Goal: Transaction & Acquisition: Obtain resource

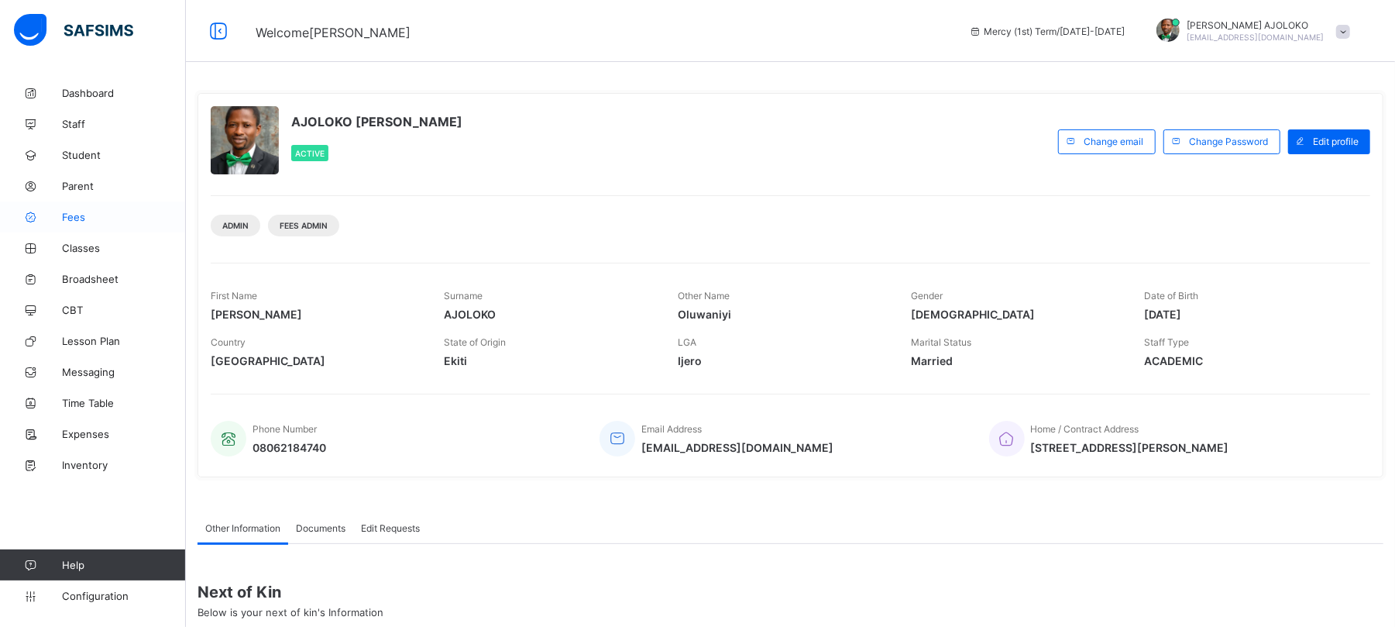
click at [73, 215] on span "Fees" at bounding box center [124, 217] width 124 height 12
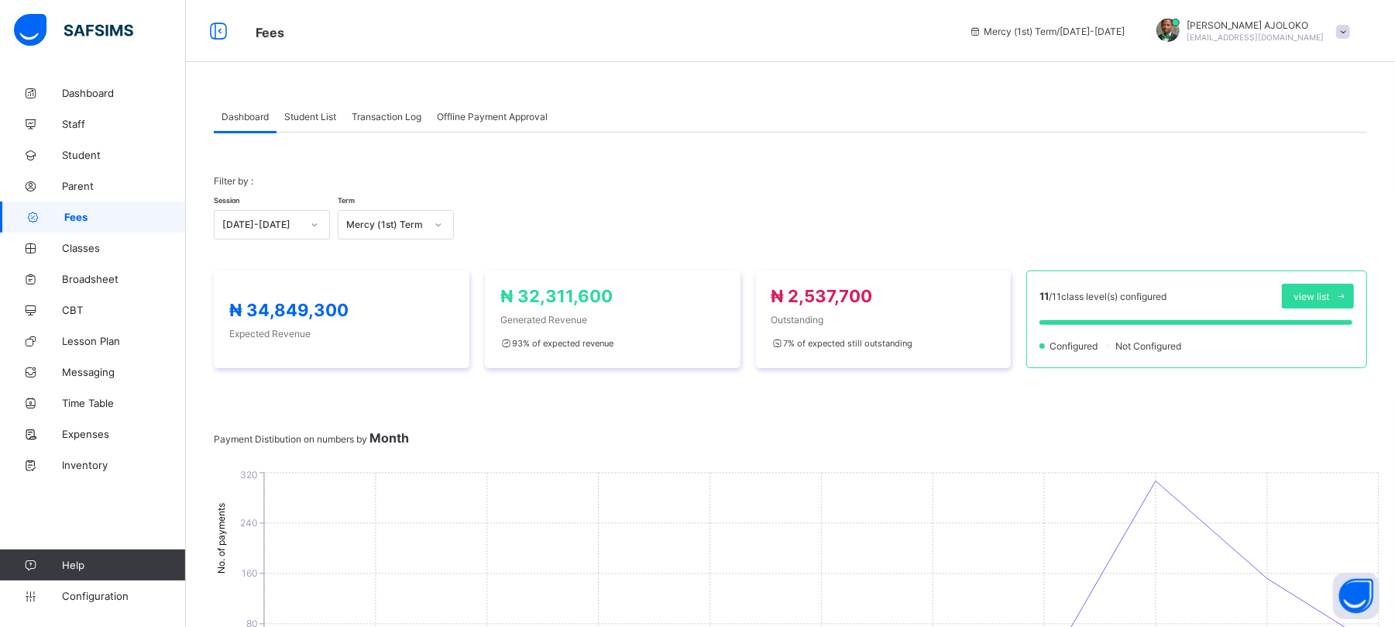
drag, startPoint x: 382, startPoint y: 240, endPoint x: 381, endPoint y: 222, distance: 18.6
click at [382, 237] on div "Filter by : Session [DATE]-[DATE] Term Mercy (1st) Term" at bounding box center [790, 207] width 1153 height 95
click at [378, 225] on div "Mercy (1st) Term" at bounding box center [385, 225] width 79 height 12
click at [385, 262] on div "Glory (3rd) Term" at bounding box center [395, 258] width 115 height 24
click at [297, 112] on span "Student List" at bounding box center [310, 117] width 52 height 12
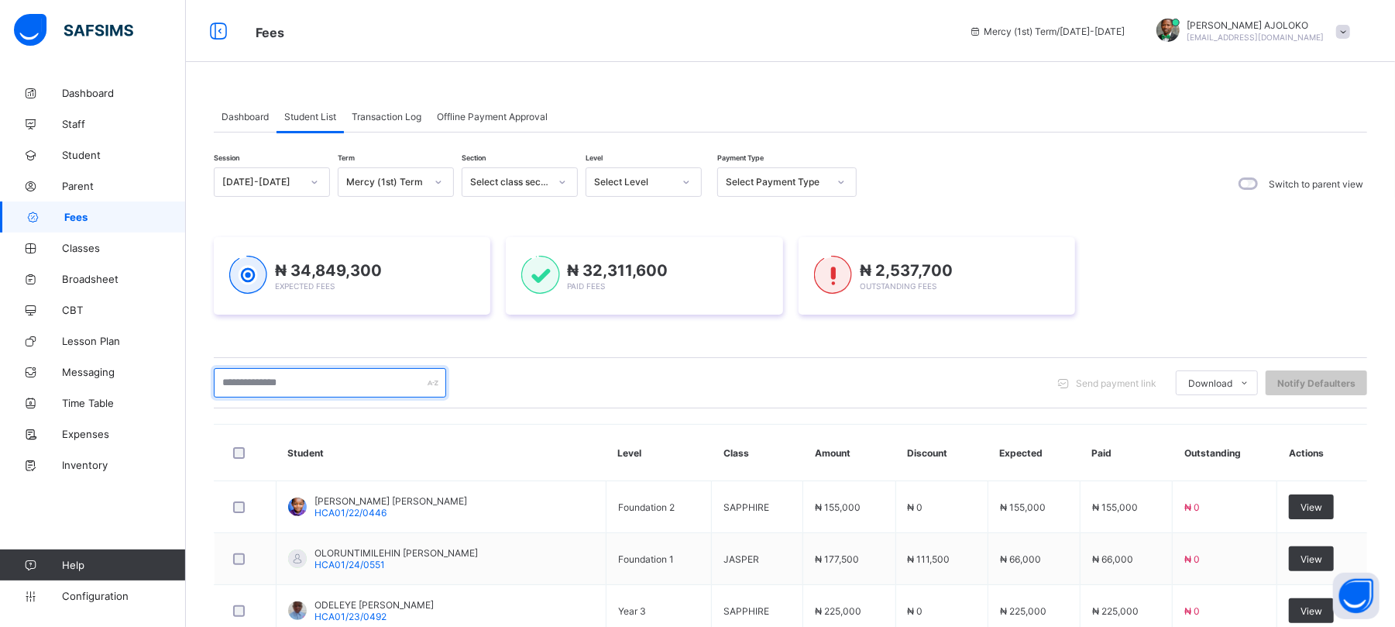
click at [344, 369] on input "text" at bounding box center [330, 382] width 232 height 29
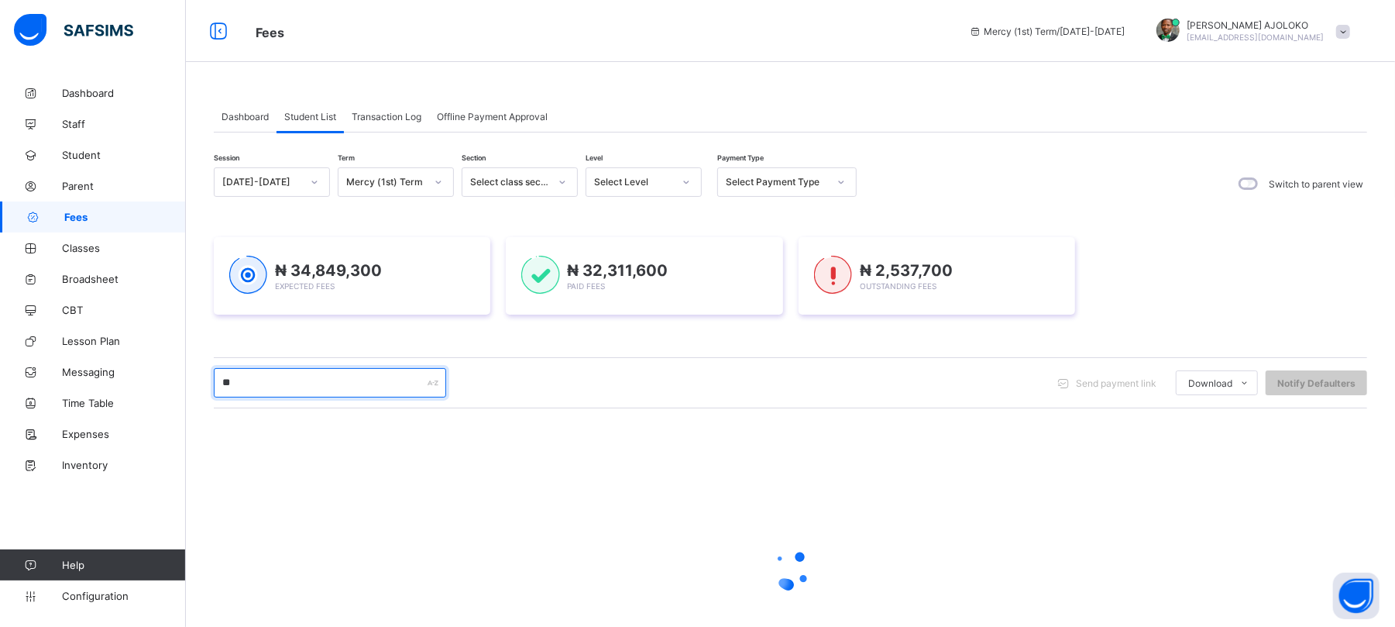
type input "**********"
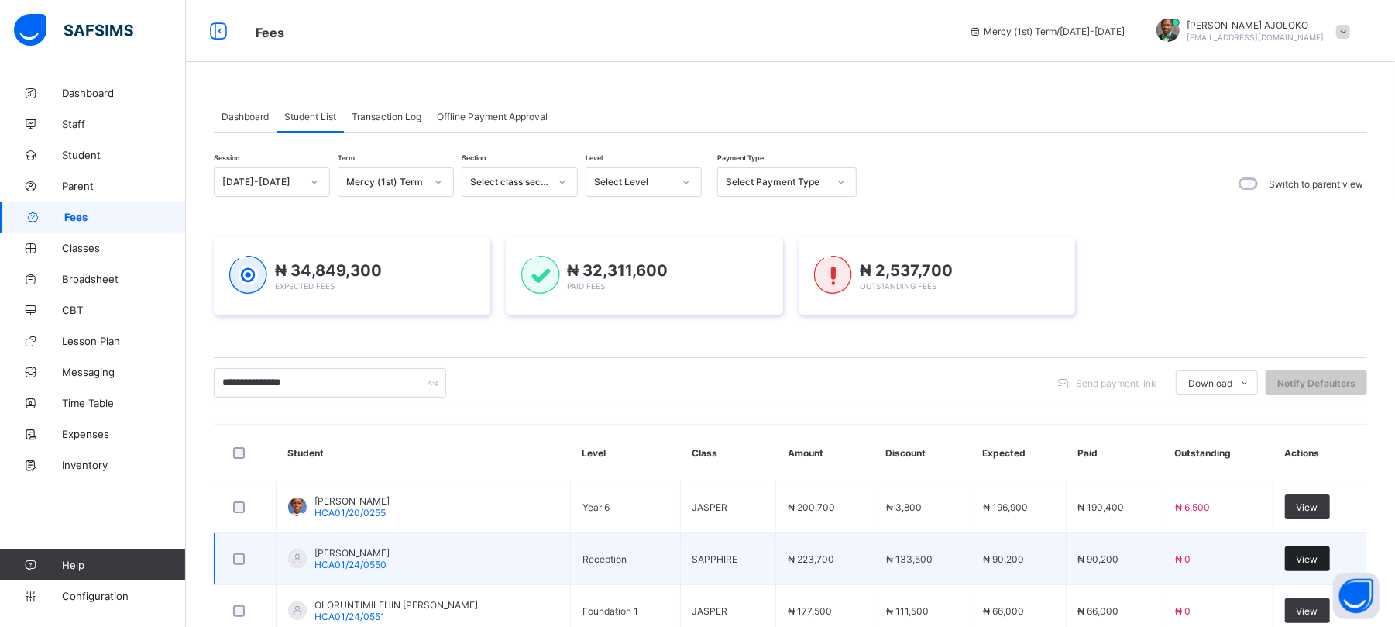
click at [1318, 561] on span "View" at bounding box center [1308, 559] width 22 height 12
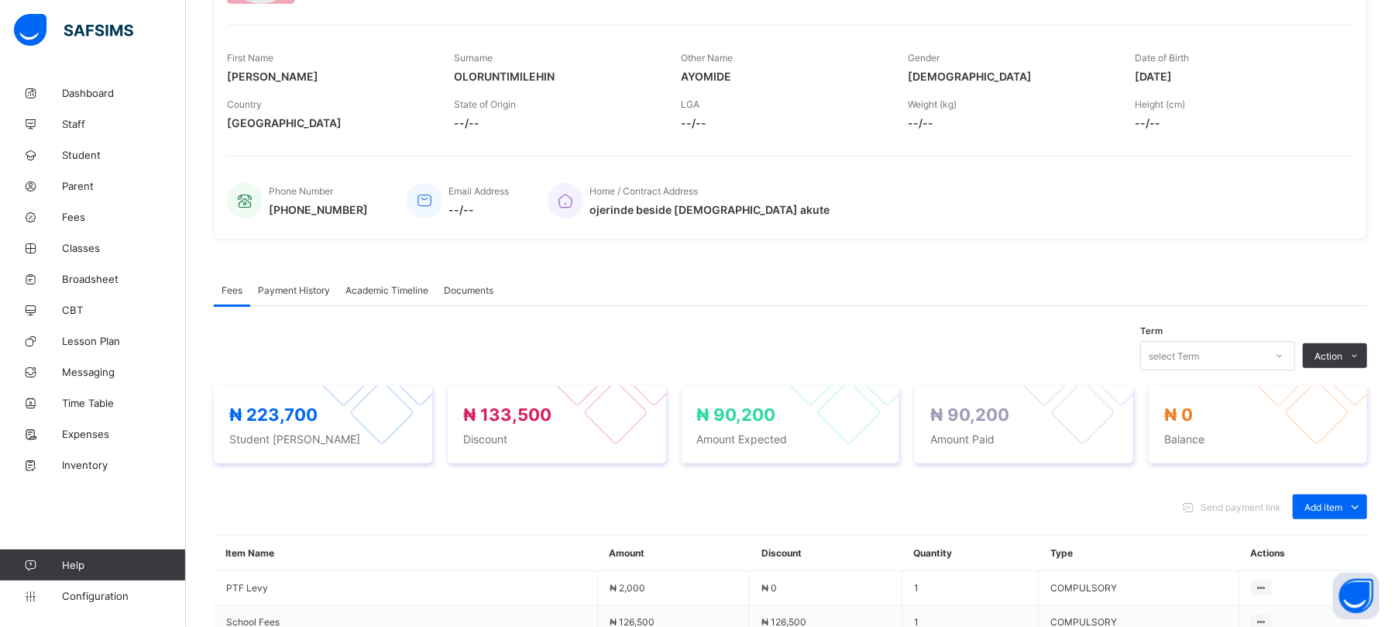
scroll to position [211, 0]
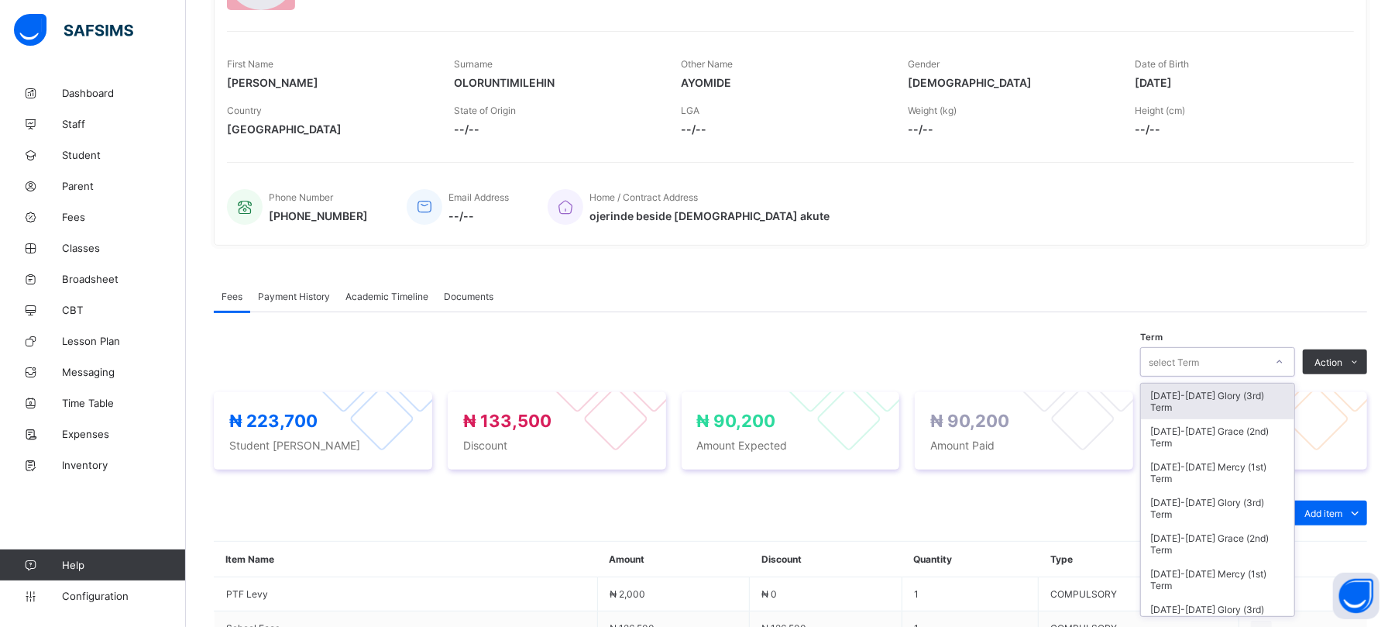
click at [1255, 349] on div "select Term" at bounding box center [1217, 361] width 155 height 29
click at [1238, 440] on div "[DATE]-[DATE] Grace (2nd) Term" at bounding box center [1217, 437] width 153 height 36
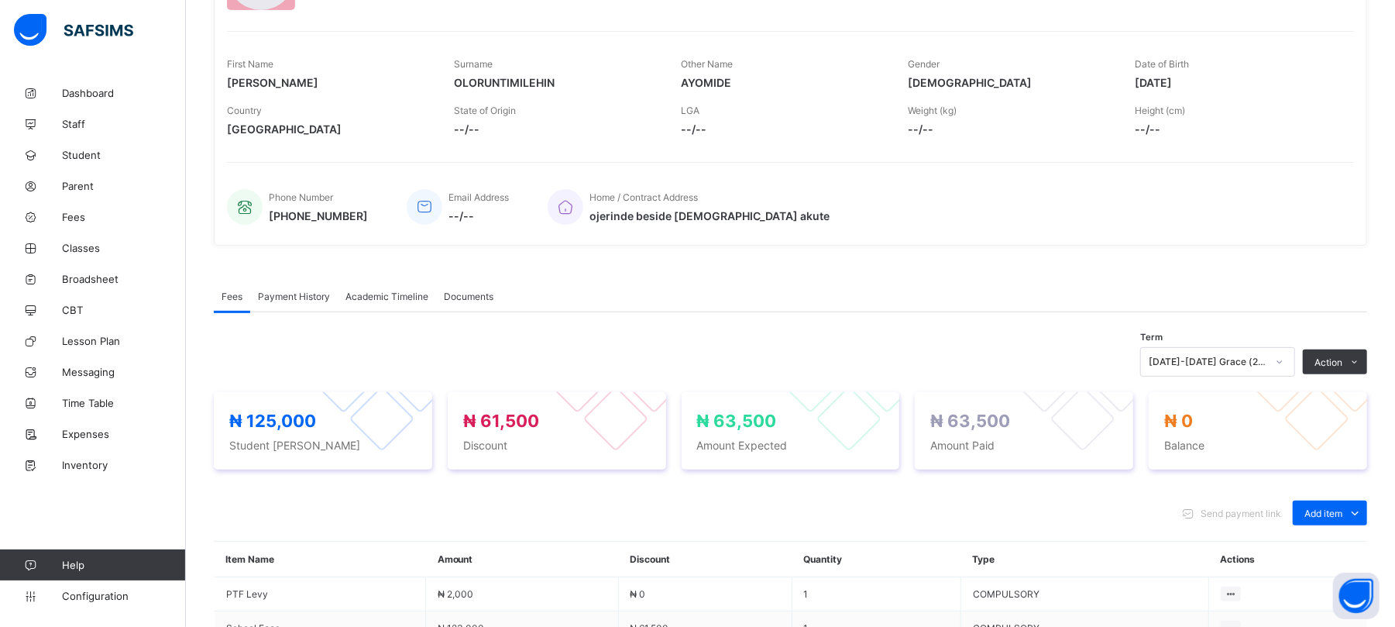
click at [283, 298] on span "Payment History" at bounding box center [294, 296] width 72 height 12
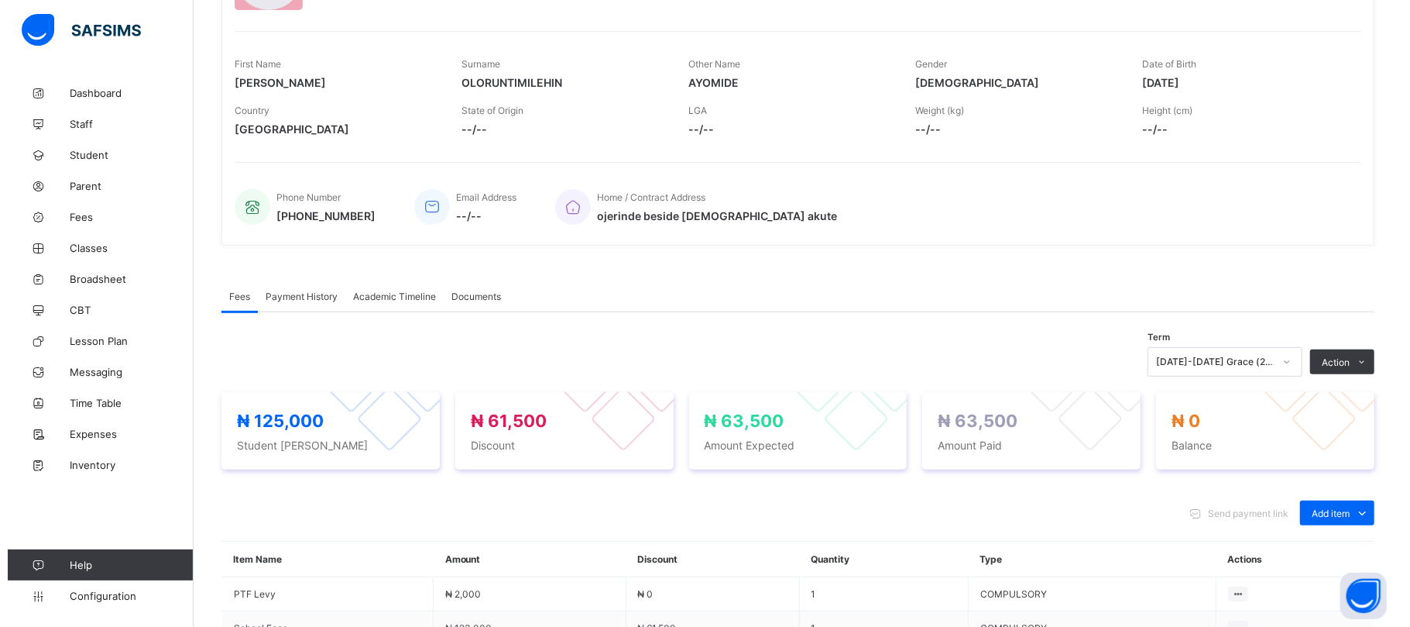
scroll to position [156, 0]
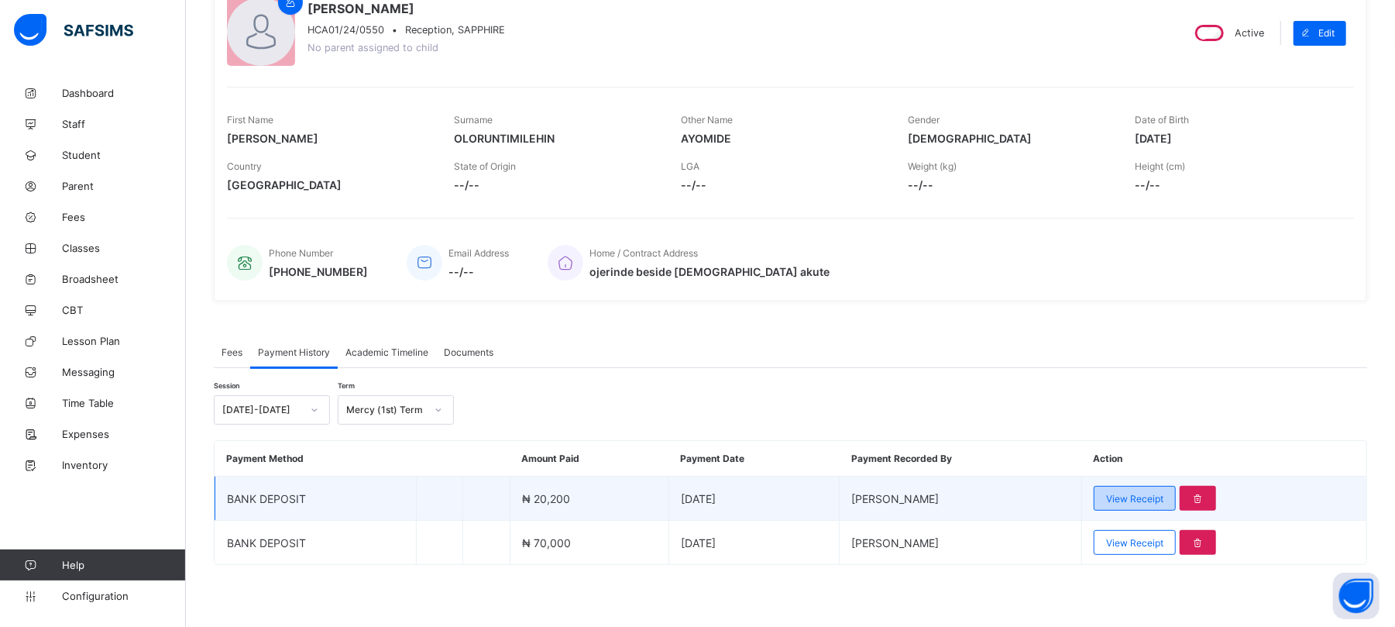
click at [1147, 490] on div "View Receipt" at bounding box center [1135, 498] width 82 height 25
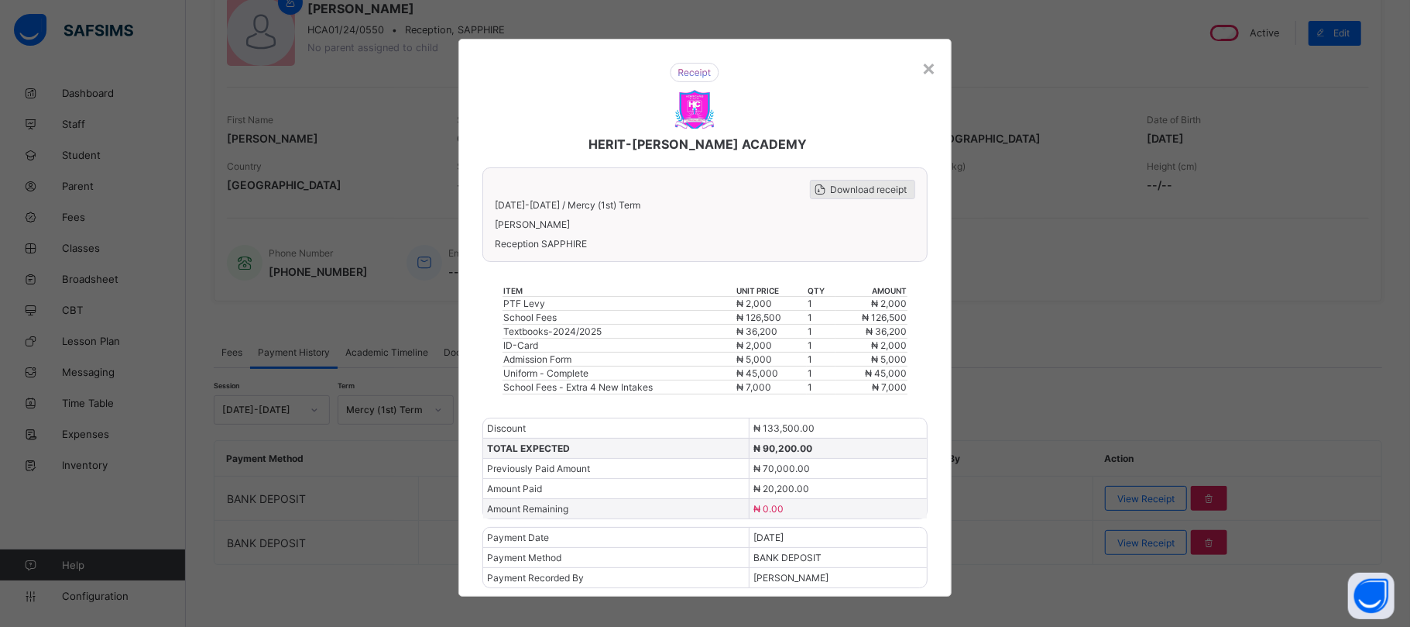
click at [850, 187] on span "Download receipt" at bounding box center [868, 190] width 77 height 12
click at [818, 186] on icon at bounding box center [820, 189] width 15 height 13
click at [823, 187] on icon at bounding box center [820, 189] width 15 height 13
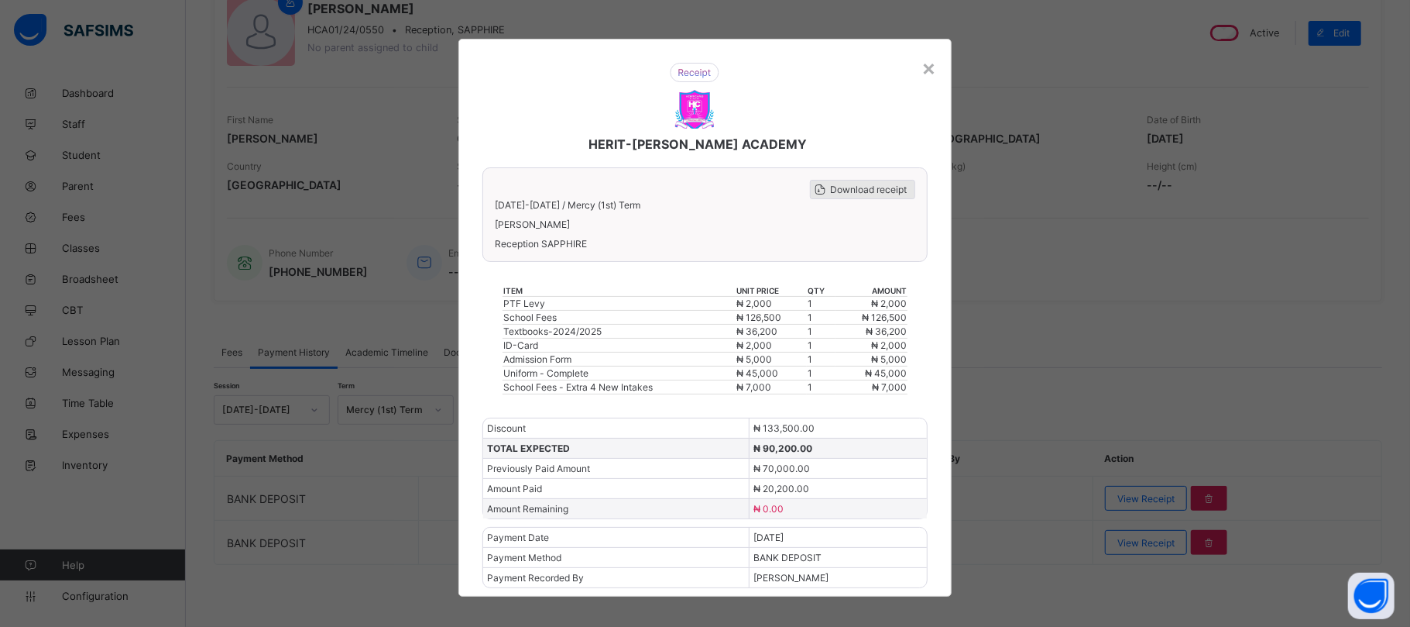
click at [823, 187] on icon at bounding box center [820, 189] width 15 height 13
click at [861, 181] on div "Download receipt" at bounding box center [862, 189] width 105 height 19
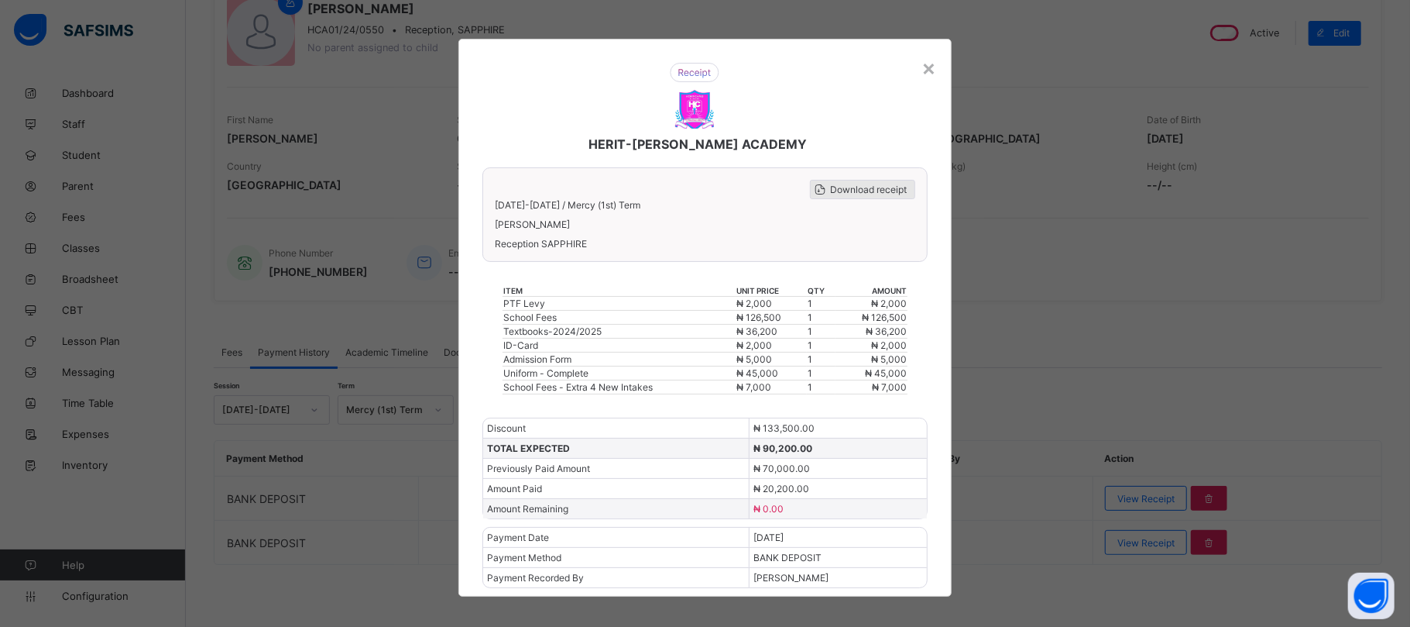
click at [846, 186] on span "Download receipt" at bounding box center [868, 190] width 77 height 12
click at [847, 187] on span "Download receipt" at bounding box center [868, 190] width 77 height 12
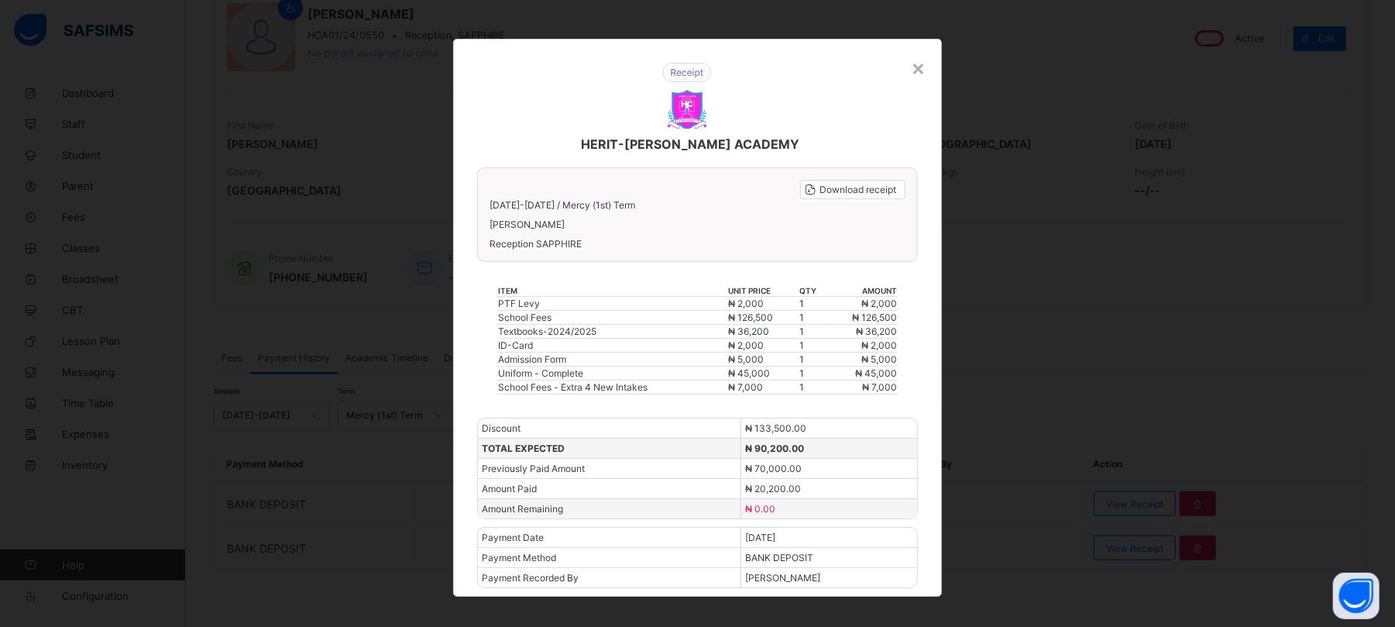
scroll to position [156, 0]
